Goal: Navigation & Orientation: Find specific page/section

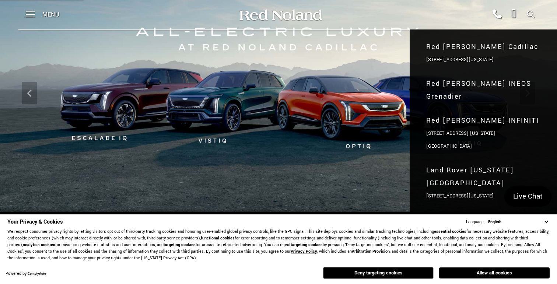
scroll to position [69, 0]
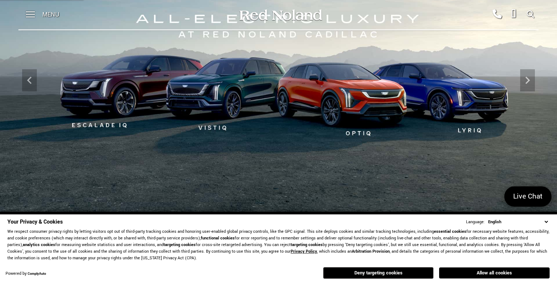
click at [545, 229] on p "We respect consumer privacy rights by letting visitors opt out of third-party t…" at bounding box center [278, 244] width 542 height 33
click at [547, 225] on select "English Spanish / Español English / United Kingdom Korean / 한국어 Vietnamese / Ti…" at bounding box center [517, 222] width 63 height 7
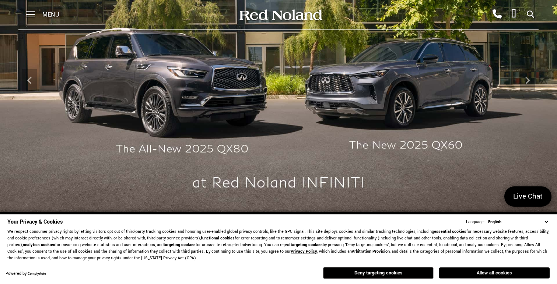
click at [454, 269] on button "Allow all cookies" at bounding box center [494, 273] width 111 height 11
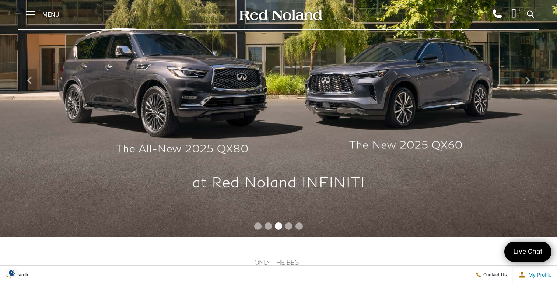
scroll to position [0, 0]
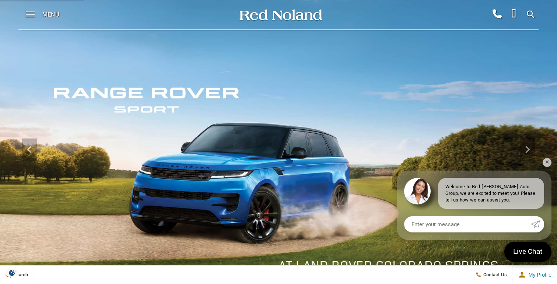
click at [31, 10] on span at bounding box center [30, 14] width 9 height 29
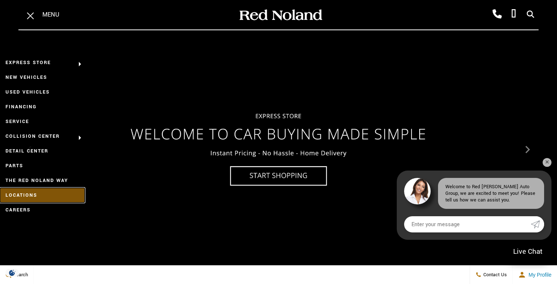
click at [45, 196] on link "Locations" at bounding box center [42, 195] width 85 height 15
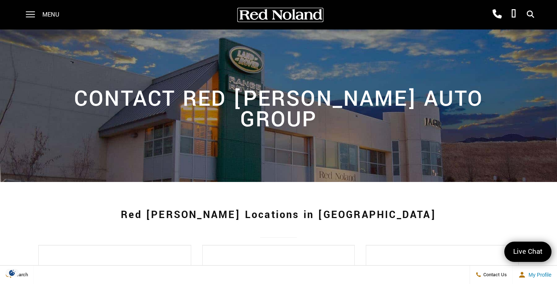
click at [278, 16] on img at bounding box center [280, 14] width 85 height 13
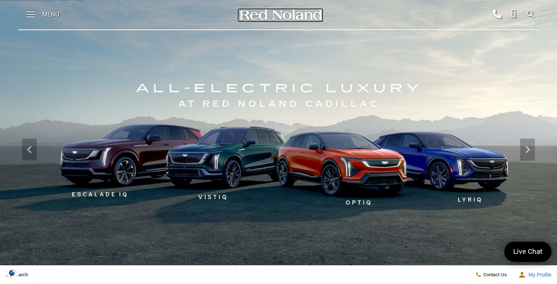
click at [248, 15] on img at bounding box center [280, 14] width 85 height 13
